Goal: Task Accomplishment & Management: Use online tool/utility

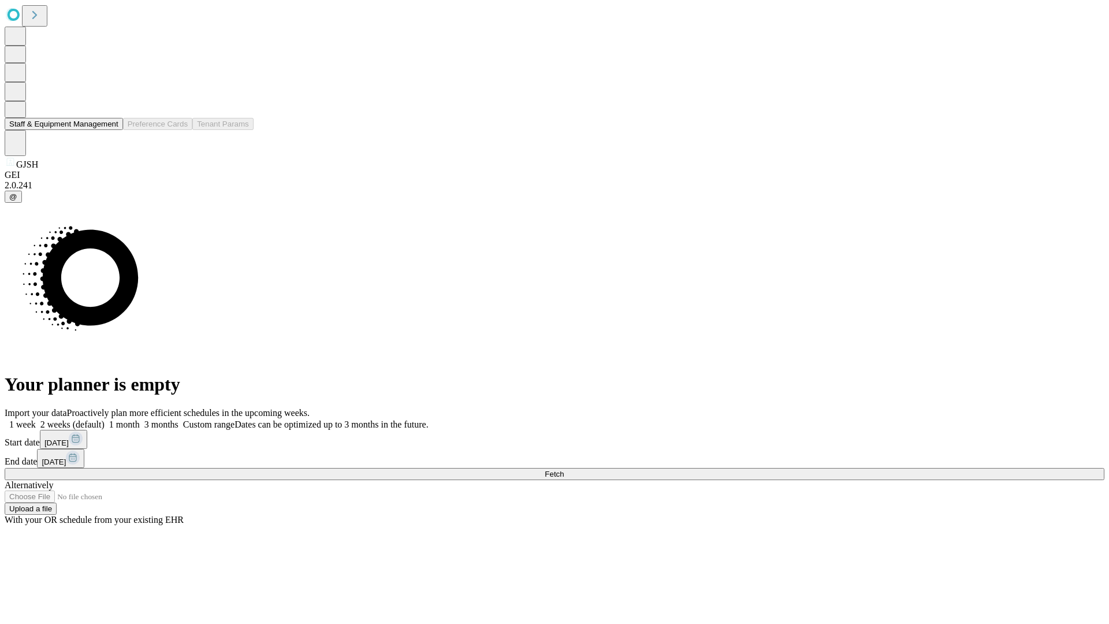
click at [110, 130] on button "Staff & Equipment Management" at bounding box center [64, 124] width 118 height 12
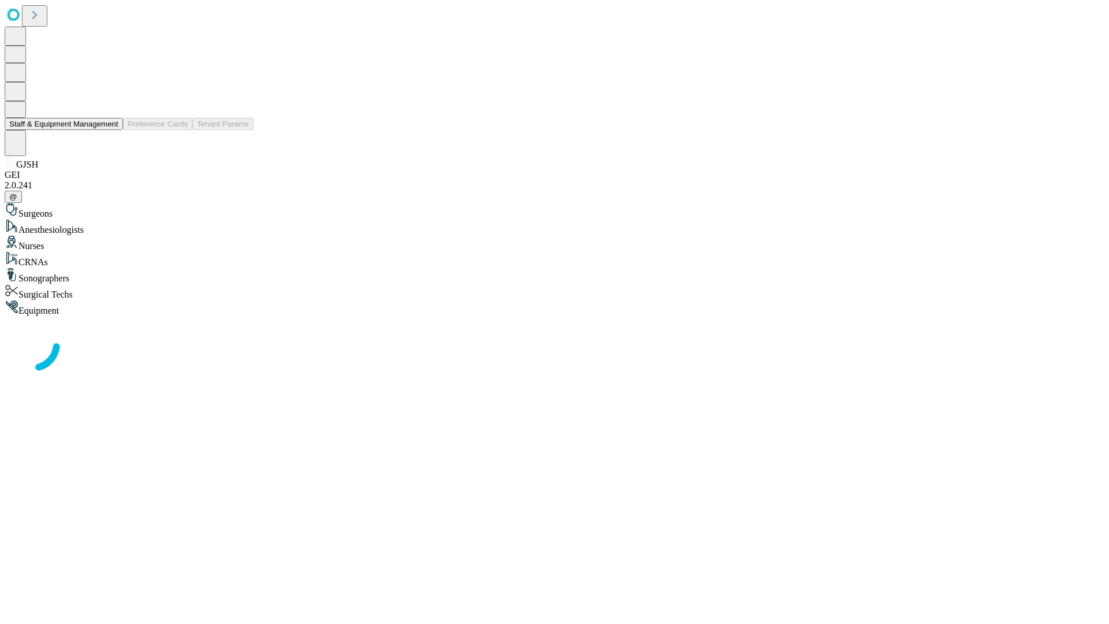
click at [110, 130] on button "Staff & Equipment Management" at bounding box center [64, 124] width 118 height 12
